Goal: Information Seeking & Learning: Understand process/instructions

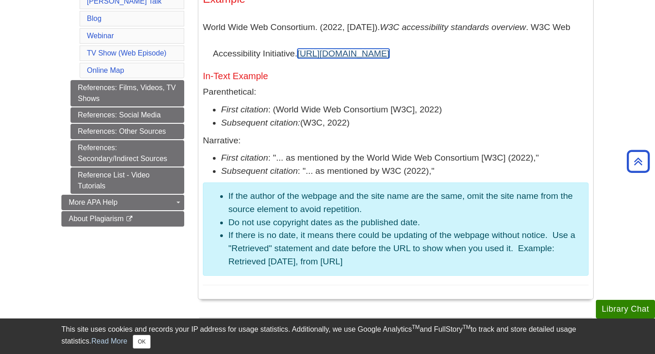
scroll to position [602, 0]
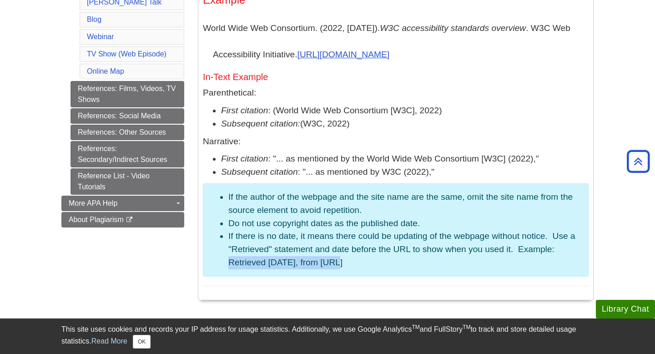
drag, startPoint x: 228, startPoint y: 263, endPoint x: 340, endPoint y: 260, distance: 112.0
click at [340, 260] on li "If there is no date, it means there could be updating of the webpage without no…" at bounding box center [404, 249] width 353 height 39
copy li "Retrieved February 15, 2025"
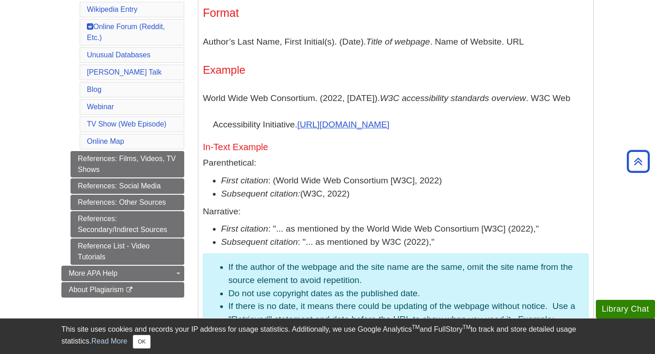
scroll to position [529, 0]
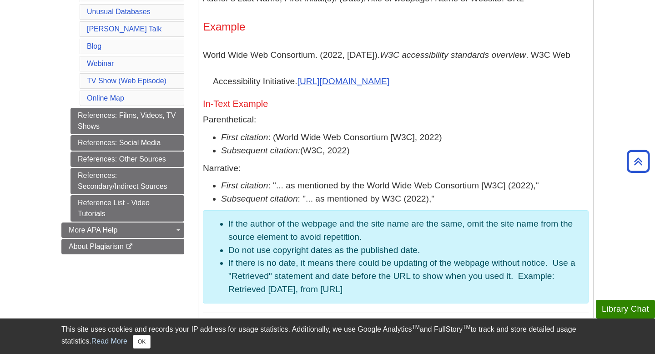
scroll to position [566, 0]
